Goal: Find specific page/section: Find specific page/section

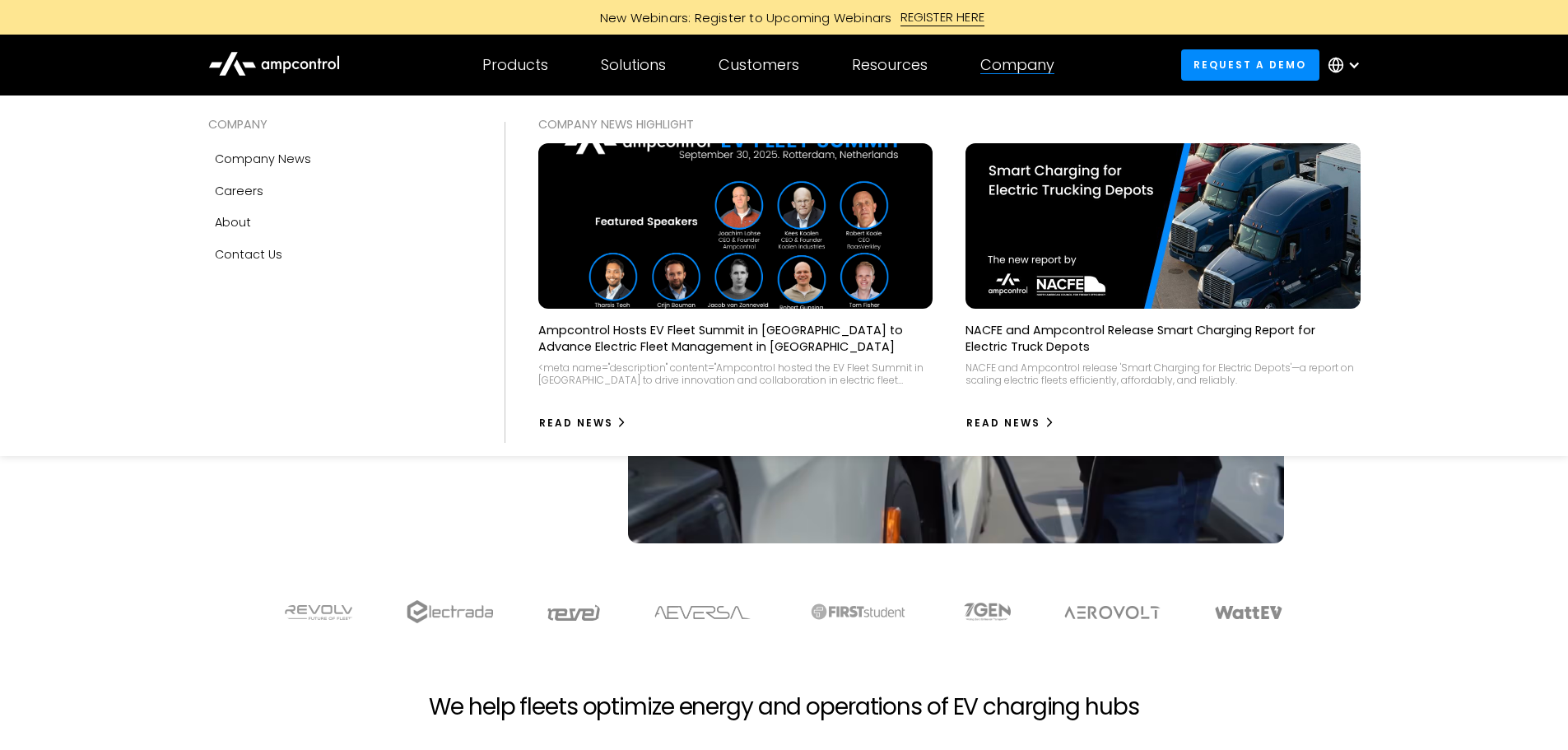
click at [1016, 64] on div "Company" at bounding box center [1017, 65] width 74 height 18
click at [246, 194] on div "Careers" at bounding box center [239, 191] width 49 height 18
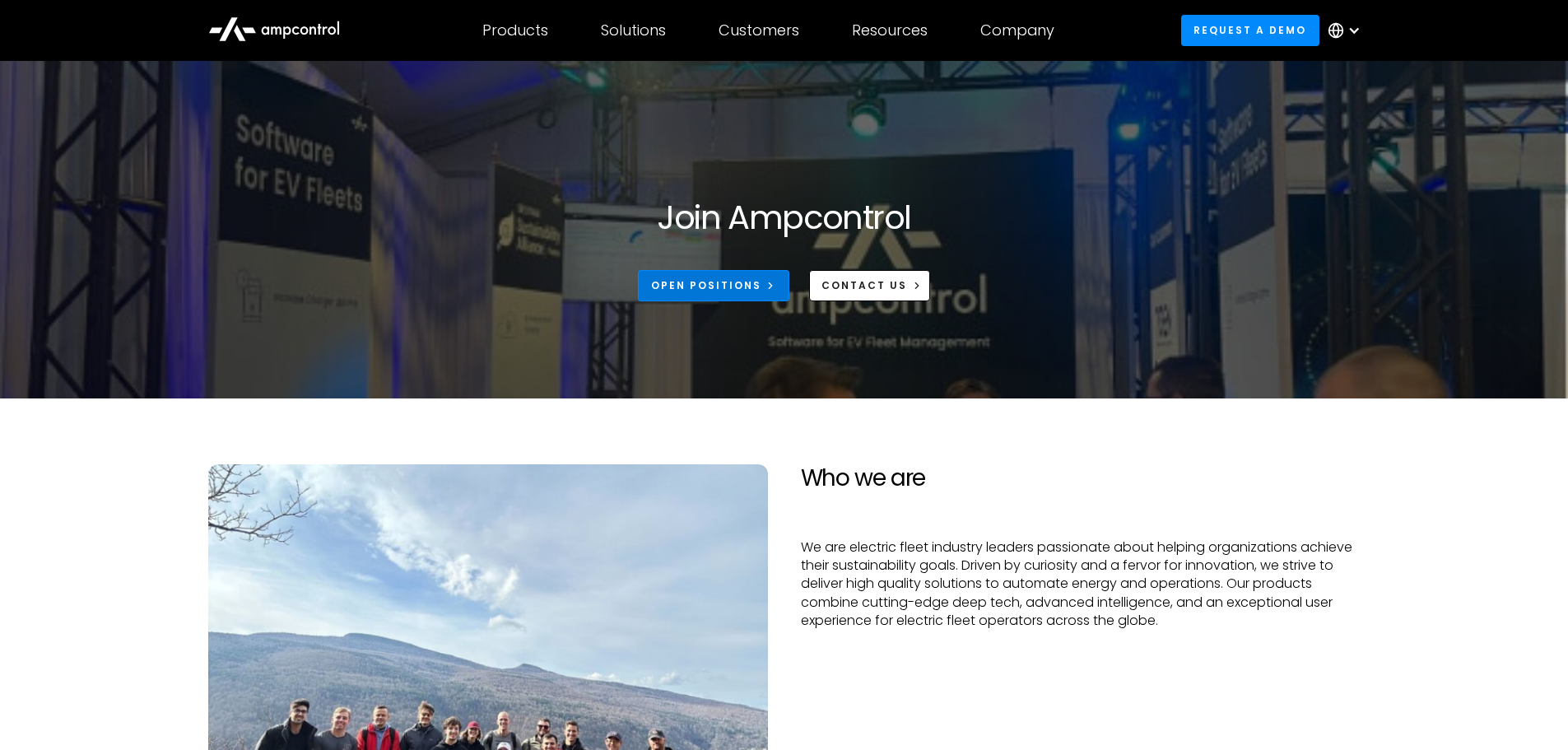
click at [732, 288] on div "Open Positions" at bounding box center [706, 285] width 110 height 15
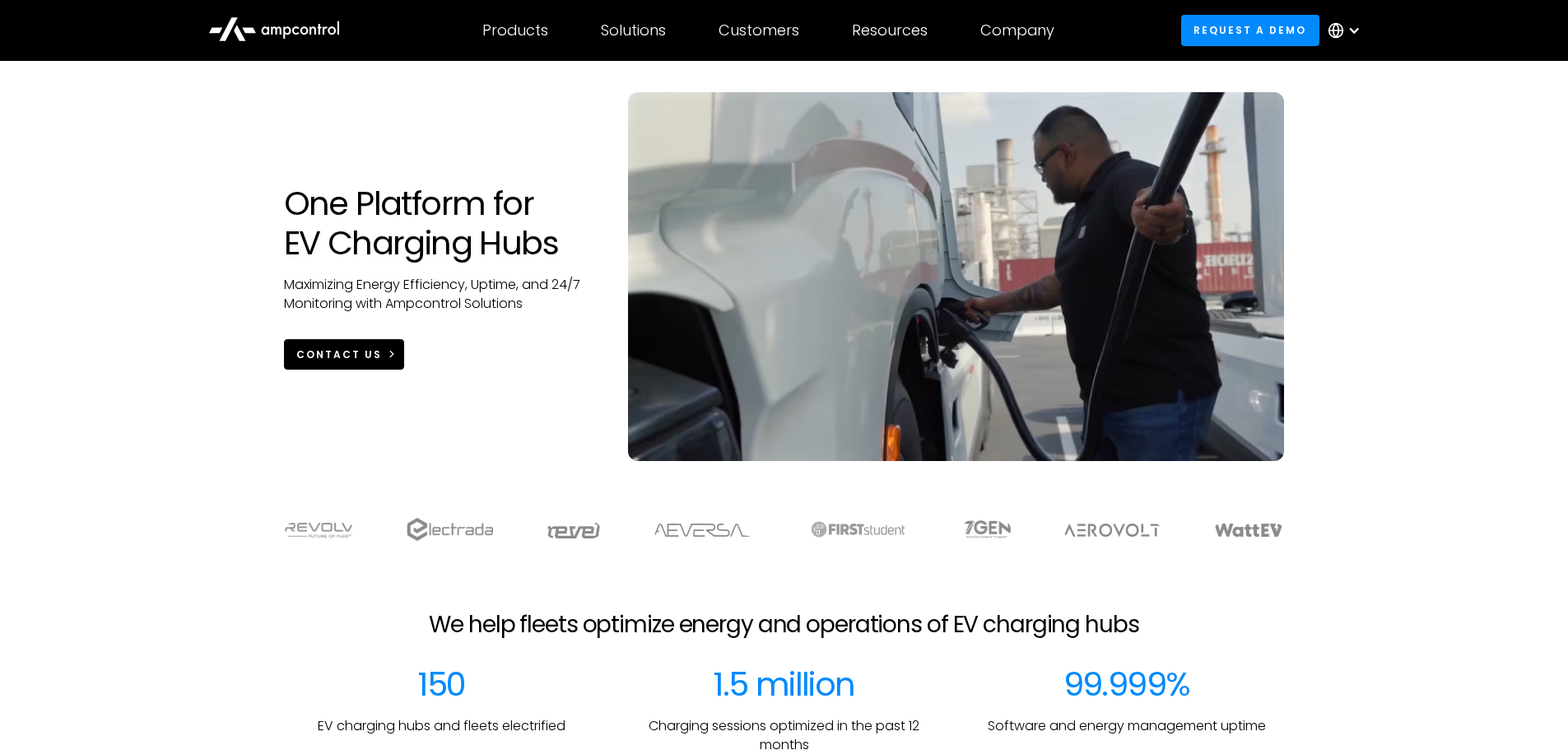
click at [370, 349] on div "CONTACT US" at bounding box center [339, 354] width 85 height 15
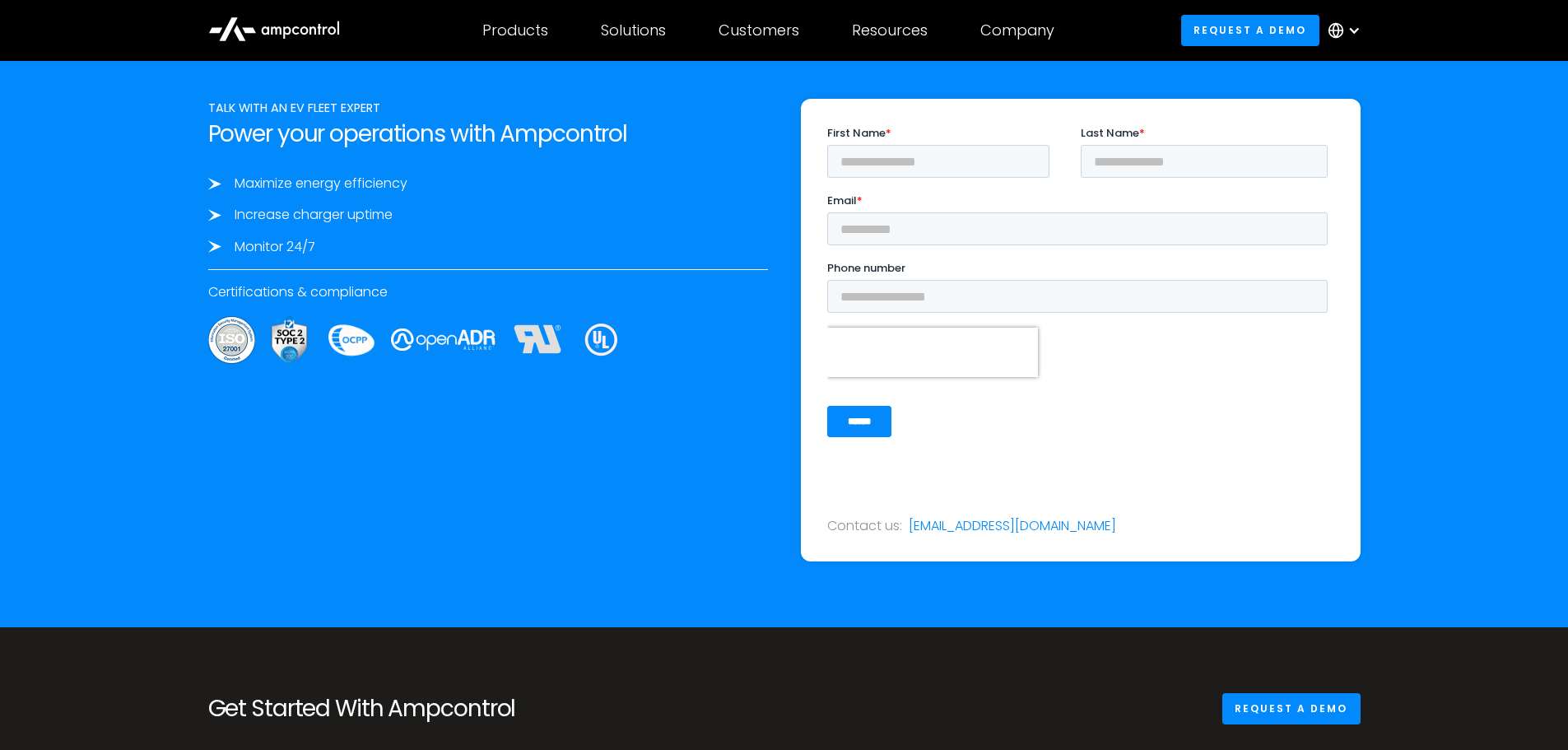
scroll to position [5466, 0]
